Goal: Task Accomplishment & Management: Manage account settings

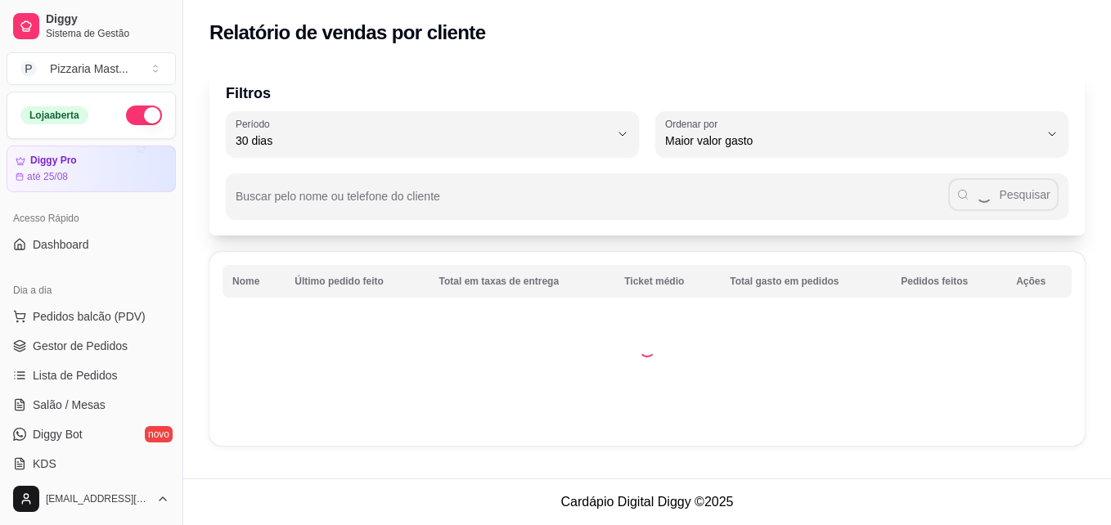
select select "30"
select select "HIGHEST_TOTAL_SPENT_WITH_ORDERS"
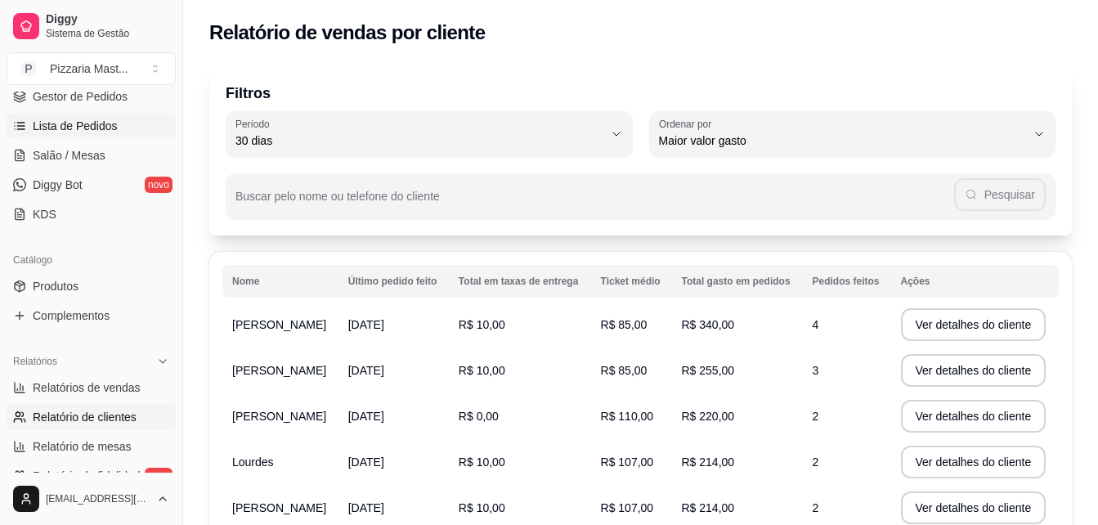
click at [96, 130] on span "Lista de Pedidos" at bounding box center [75, 126] width 85 height 16
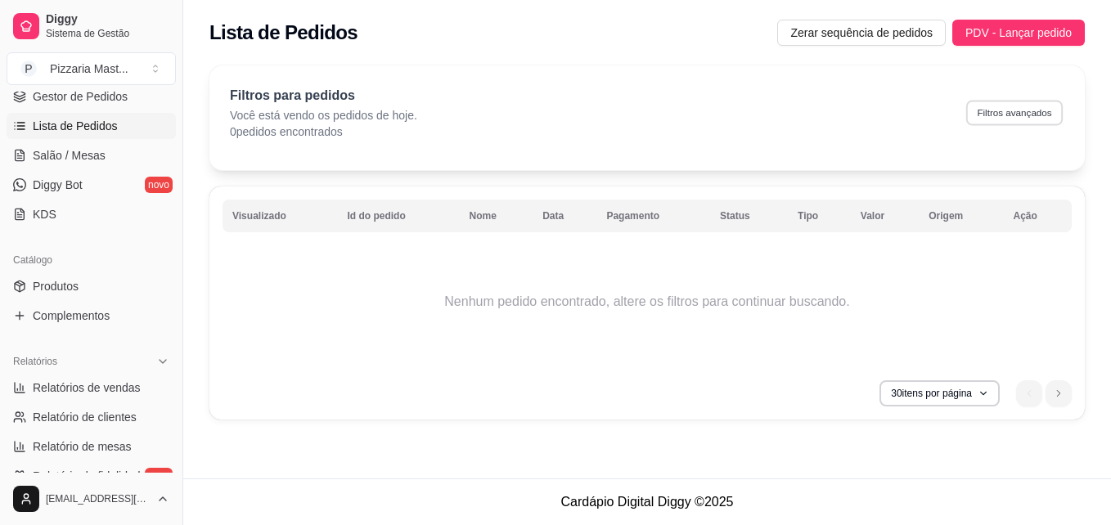
click at [993, 113] on button "Filtros avançados" at bounding box center [1014, 112] width 97 height 25
select select "0"
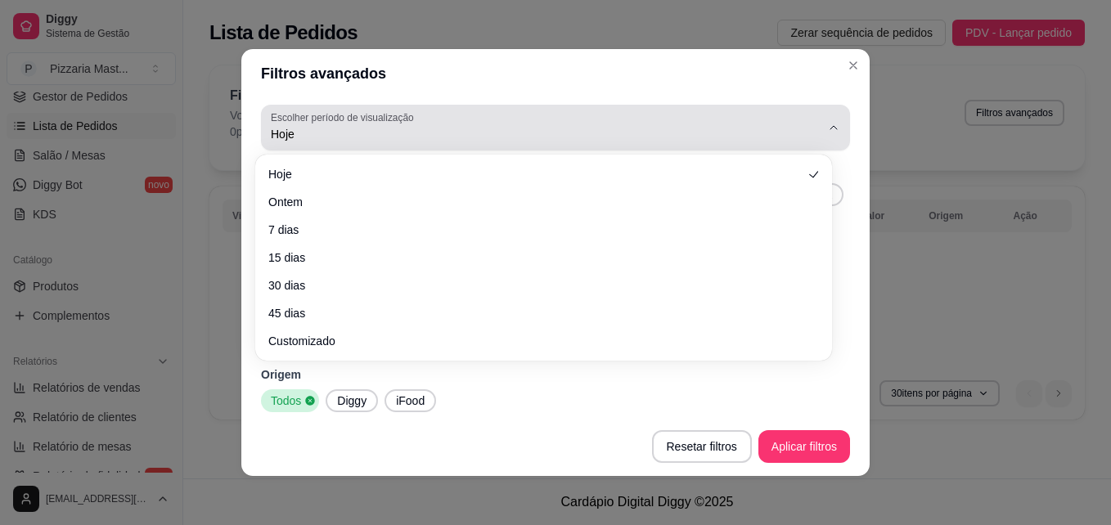
click at [375, 129] on span "Hoje" at bounding box center [546, 134] width 550 height 16
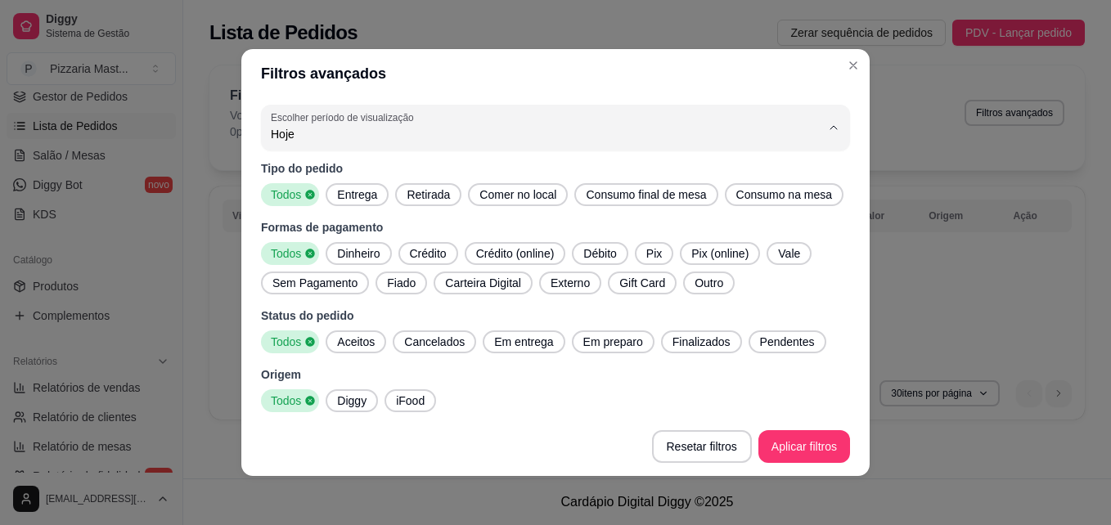
click at [317, 200] on span "Ontem" at bounding box center [535, 200] width 513 height 16
type input "1"
select select "1"
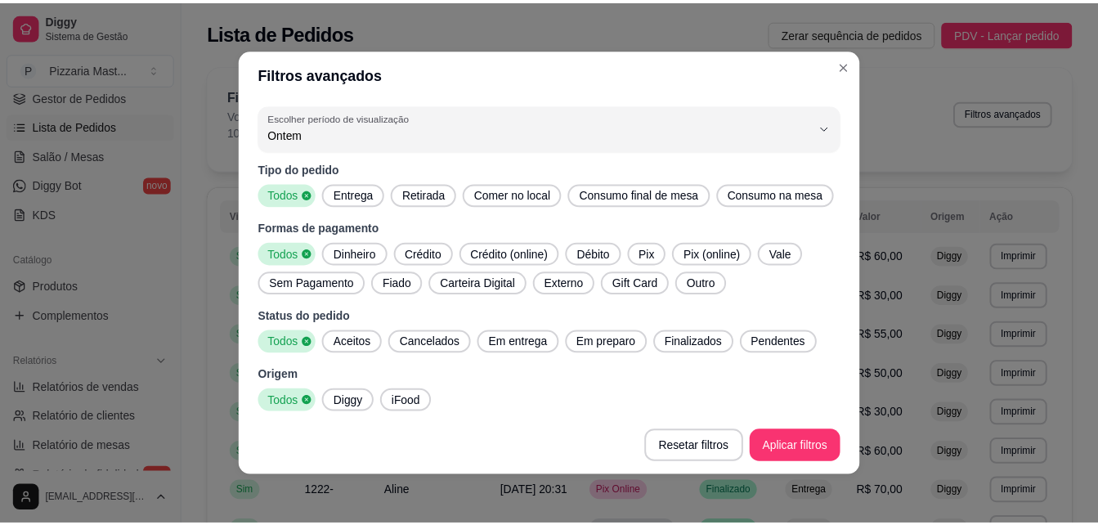
scroll to position [2, 0]
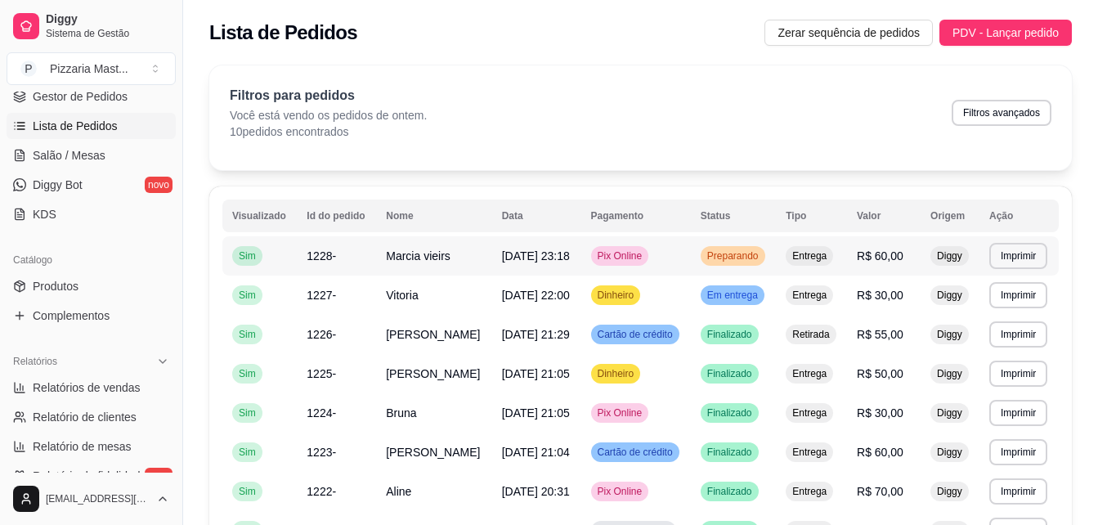
click at [746, 260] on span "Preparando" at bounding box center [733, 255] width 58 height 13
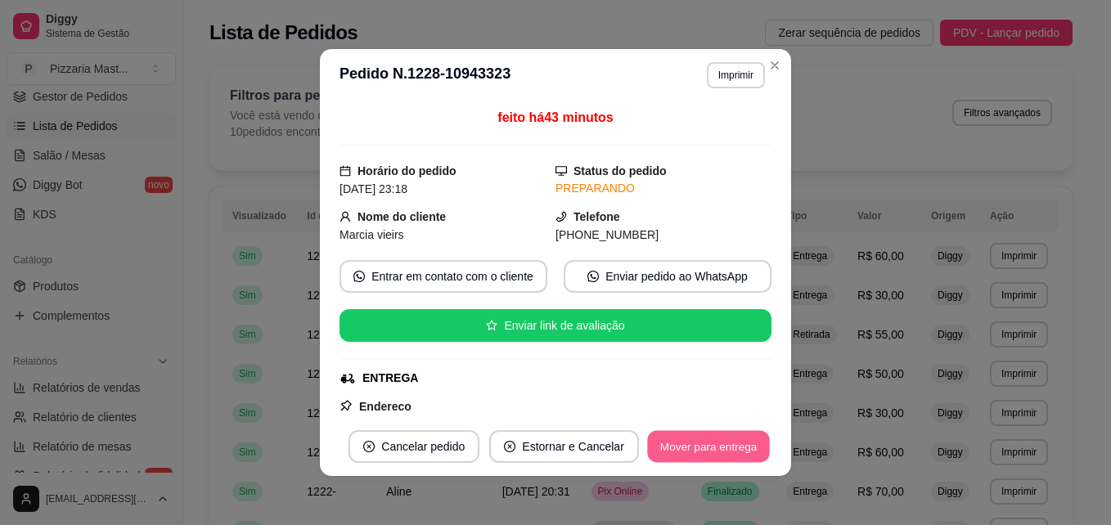
click at [704, 443] on button "Mover para entrega" at bounding box center [708, 447] width 123 height 32
click at [704, 443] on button "Mover para finalizado" at bounding box center [704, 447] width 132 height 32
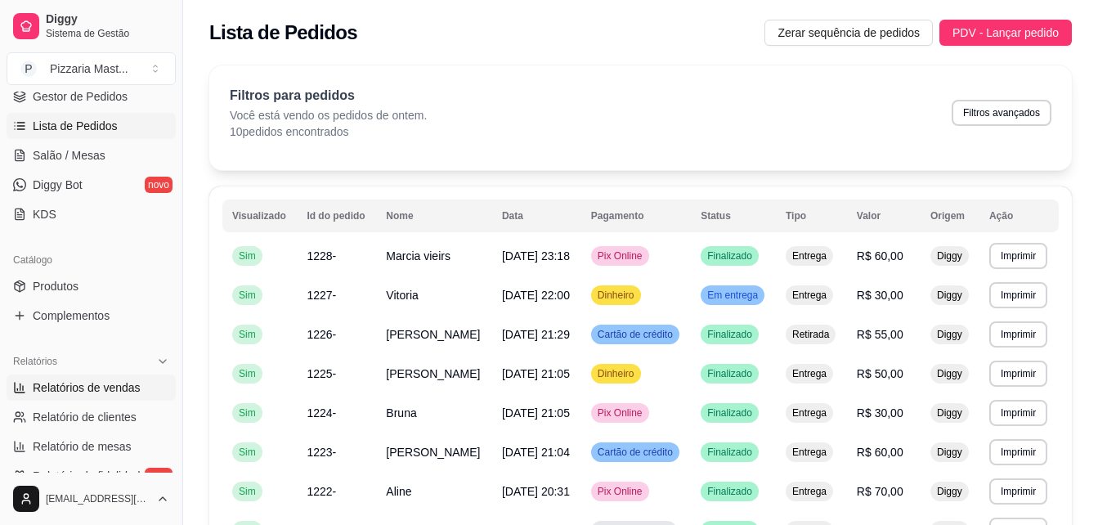
click at [70, 384] on span "Relatórios de vendas" at bounding box center [87, 388] width 108 height 16
select select "ALL"
select select "0"
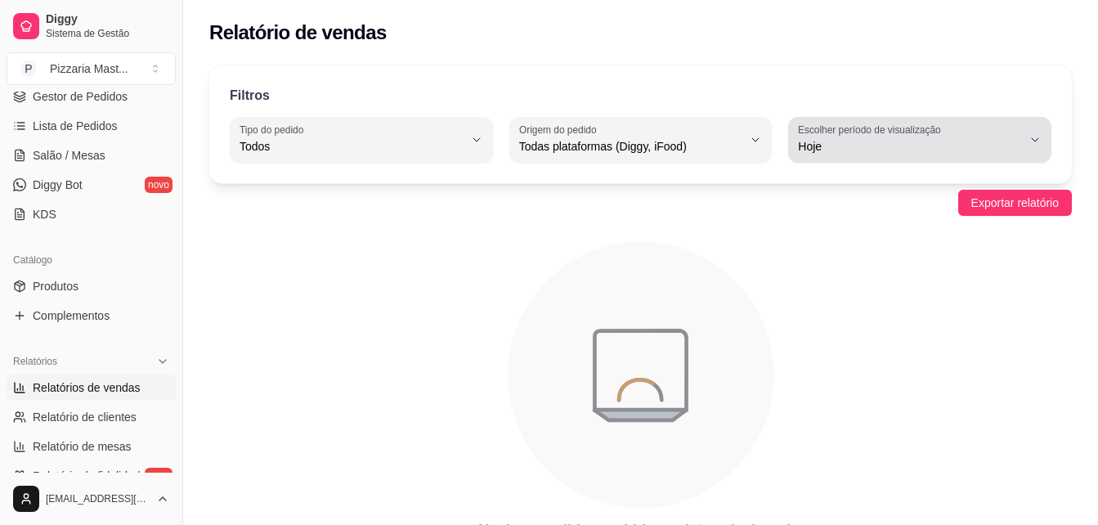
click at [822, 145] on span "Hoje" at bounding box center [910, 146] width 224 height 16
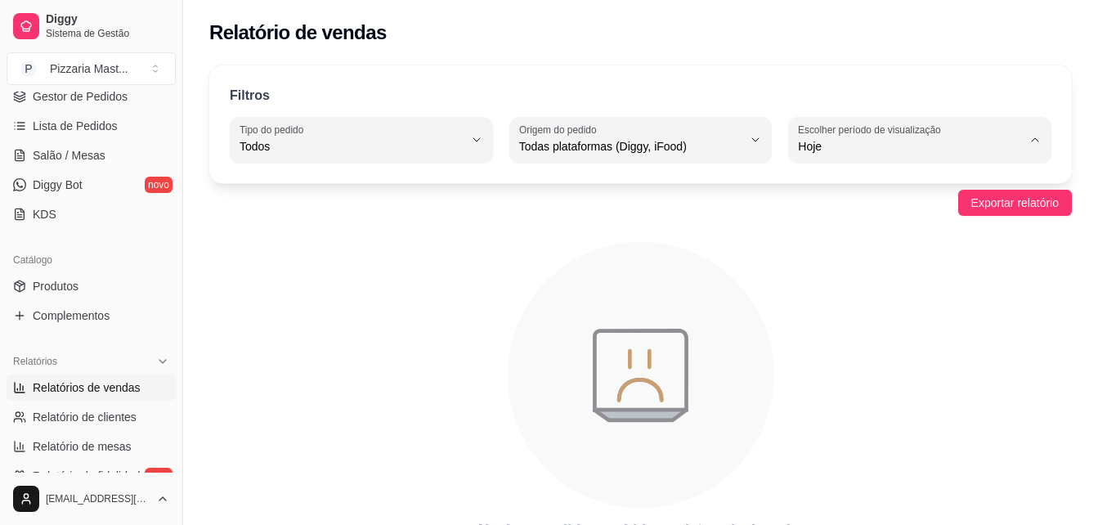
click at [807, 207] on span "Ontem" at bounding box center [912, 212] width 212 height 16
type input "1"
select select "1"
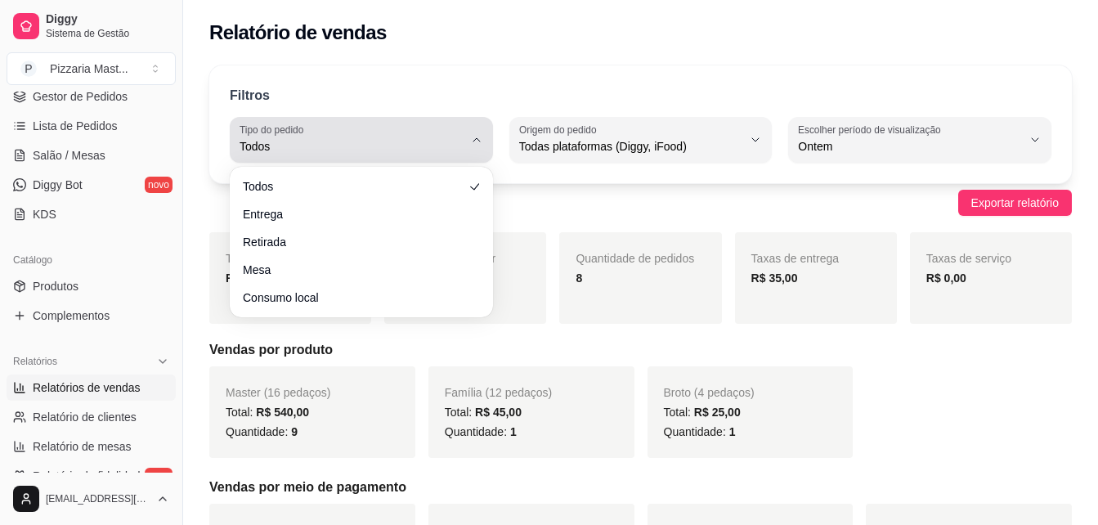
click at [354, 148] on span "Todos" at bounding box center [352, 146] width 224 height 16
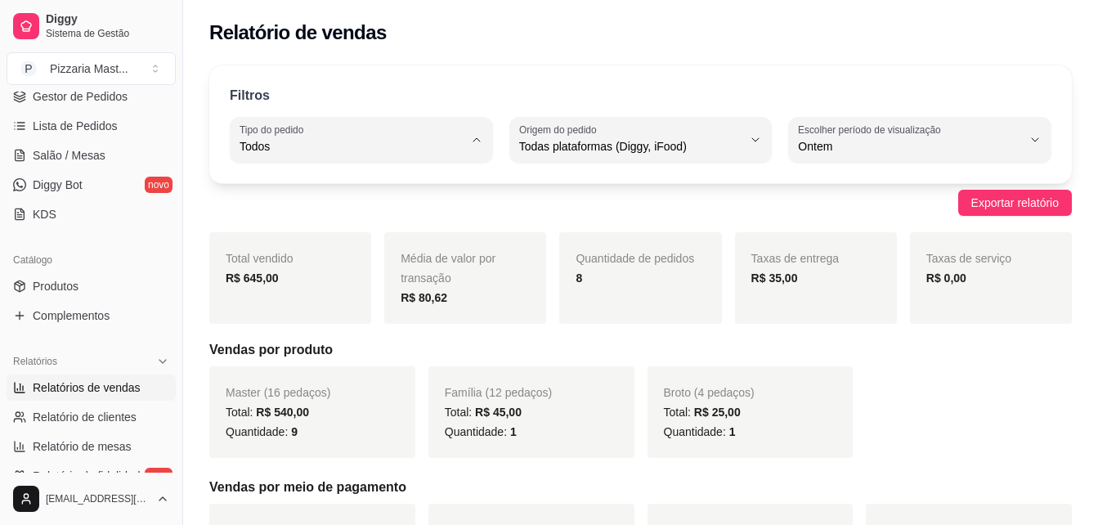
click at [305, 215] on span "Entrega" at bounding box center [354, 212] width 212 height 16
type input "DELIVERY"
select select "DELIVERY"
